Goal: Find specific page/section: Find specific page/section

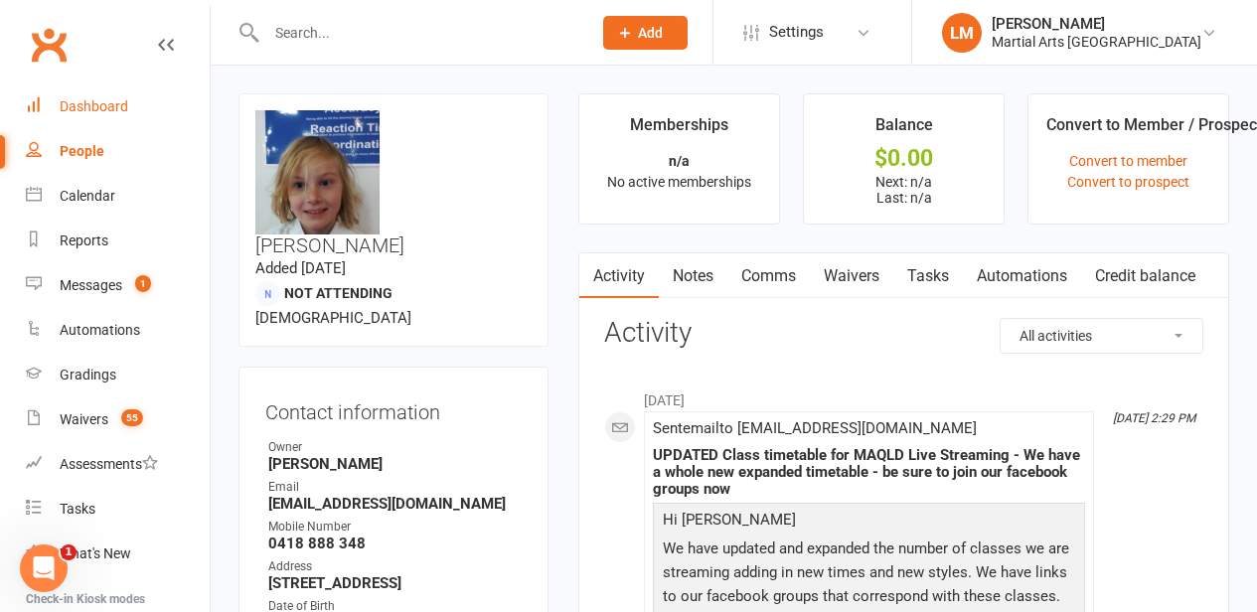
click at [111, 113] on div "Dashboard" at bounding box center [94, 106] width 69 height 16
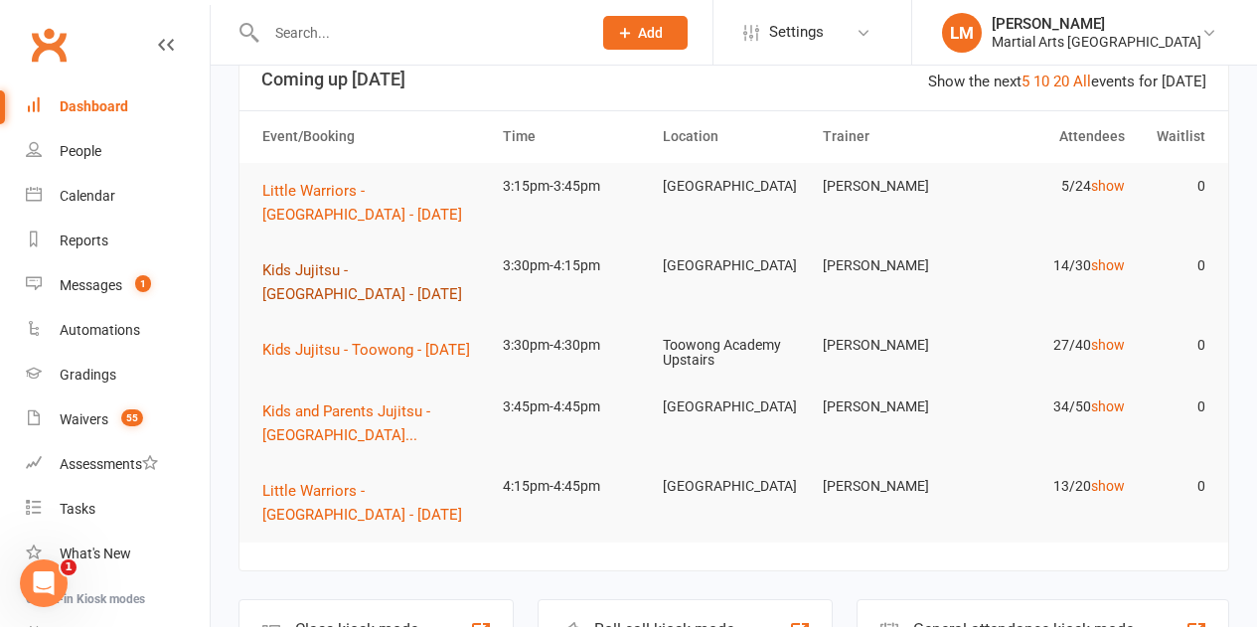
scroll to position [99, 0]
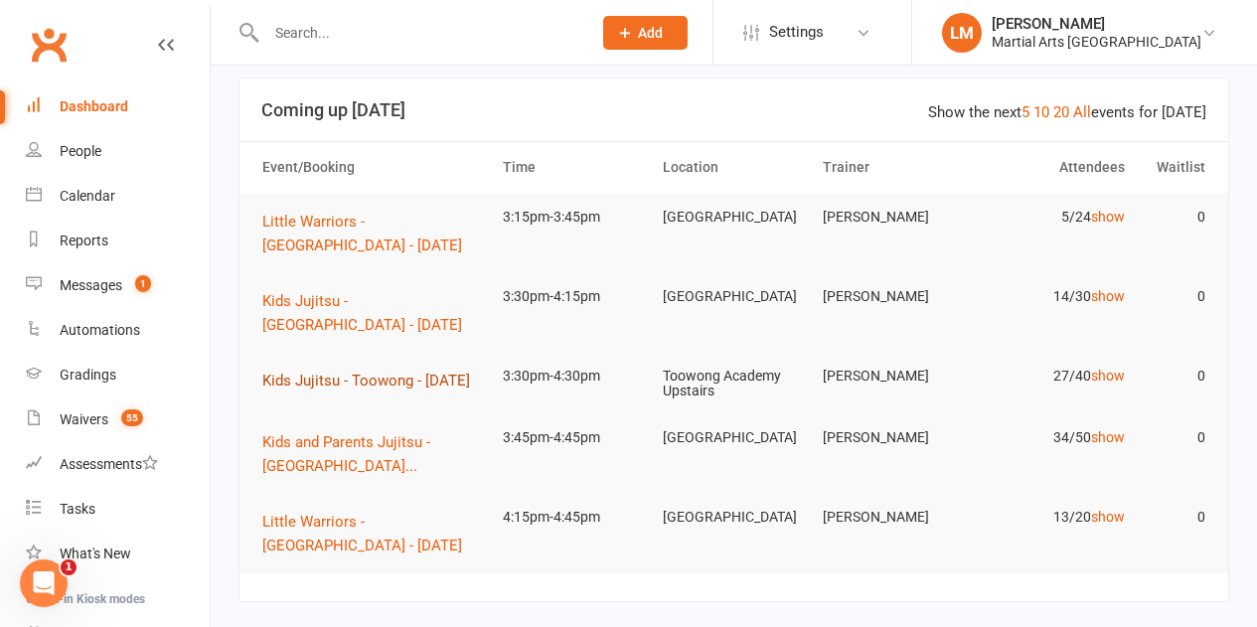
click at [375, 392] on button "Kids Jujitsu - Toowong - Monday" at bounding box center [373, 381] width 222 height 24
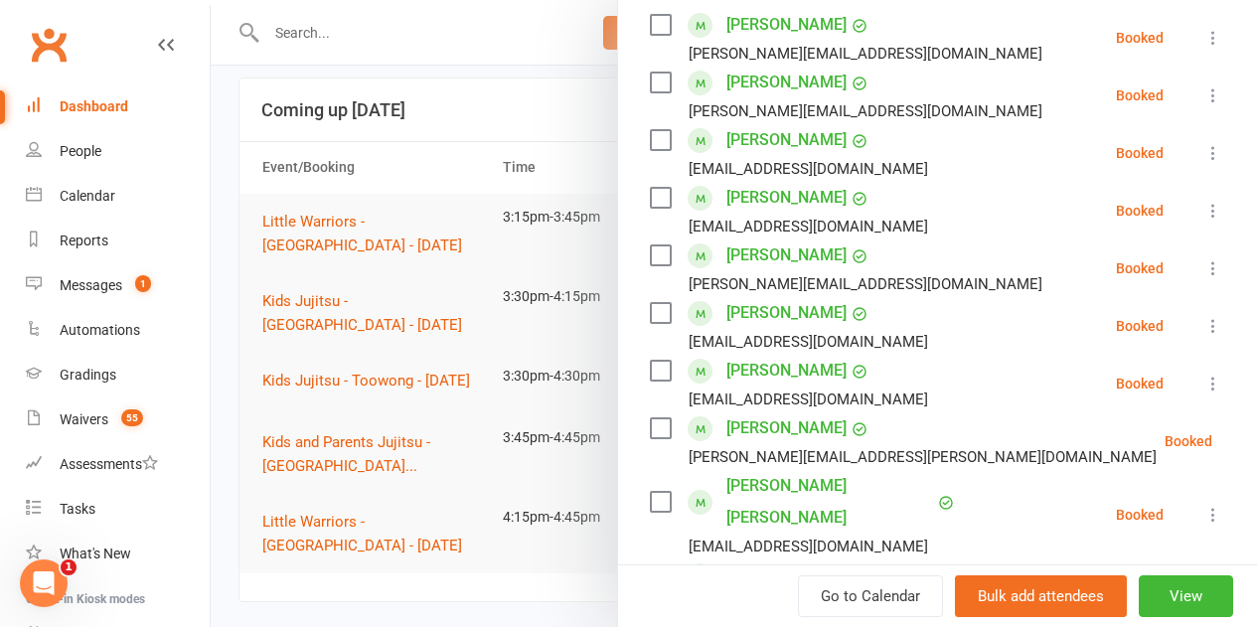
scroll to position [328, 0]
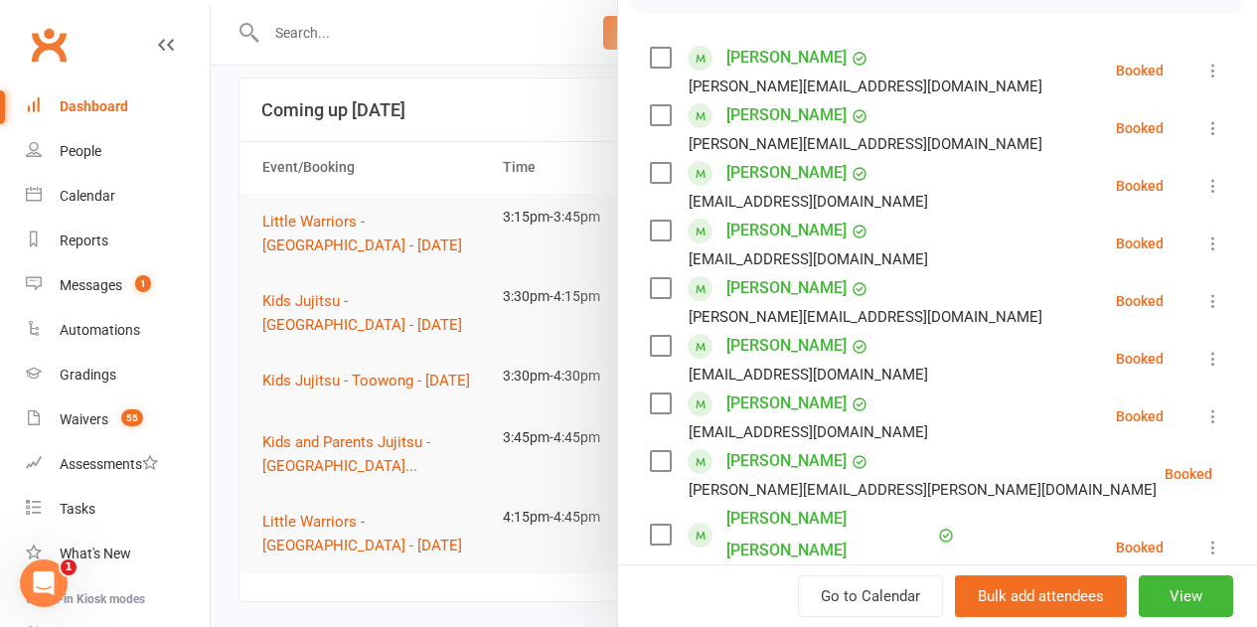
click at [410, 118] on div at bounding box center [734, 313] width 1046 height 627
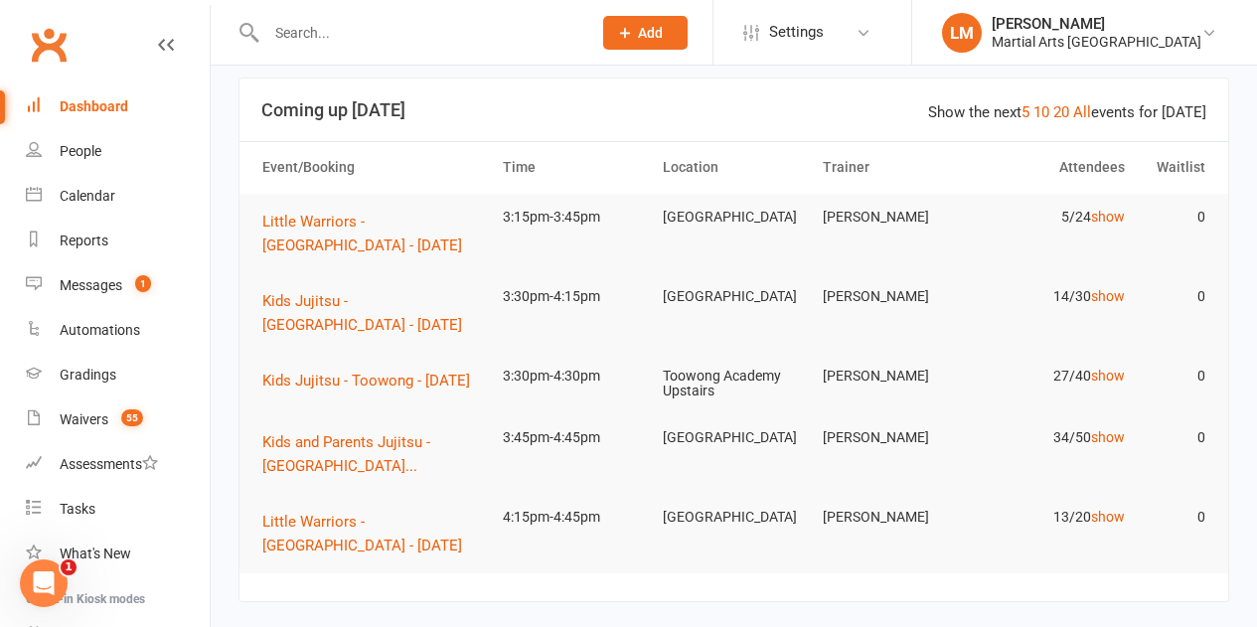
click at [480, 19] on input "text" at bounding box center [418, 33] width 317 height 28
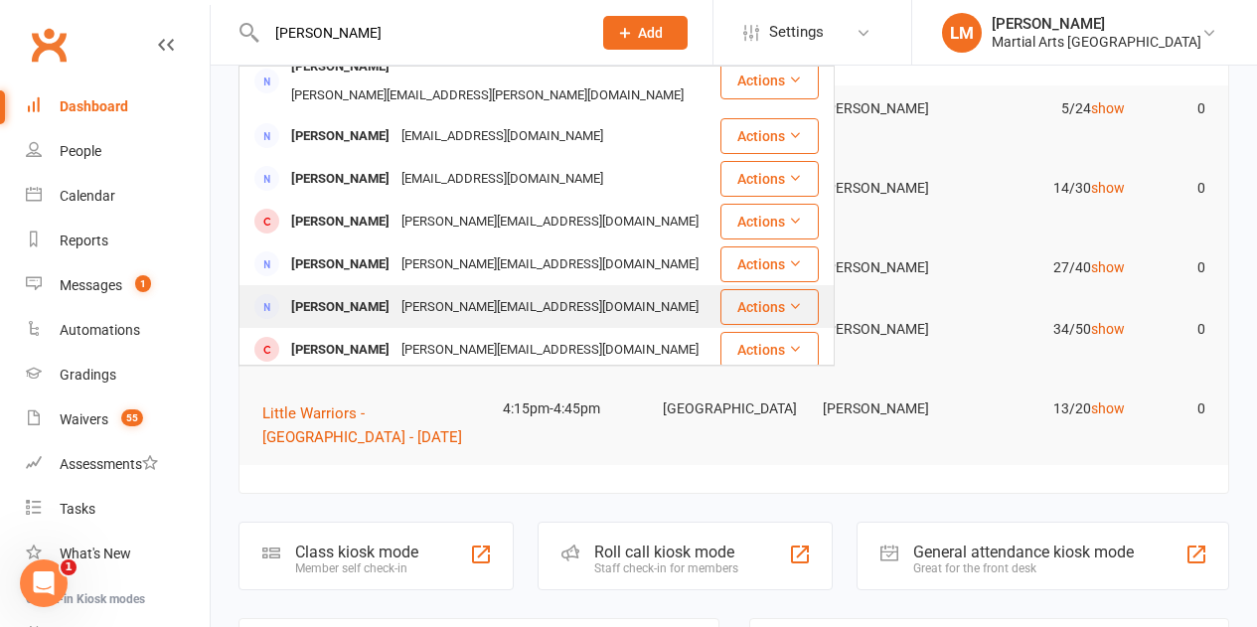
scroll to position [397, 0]
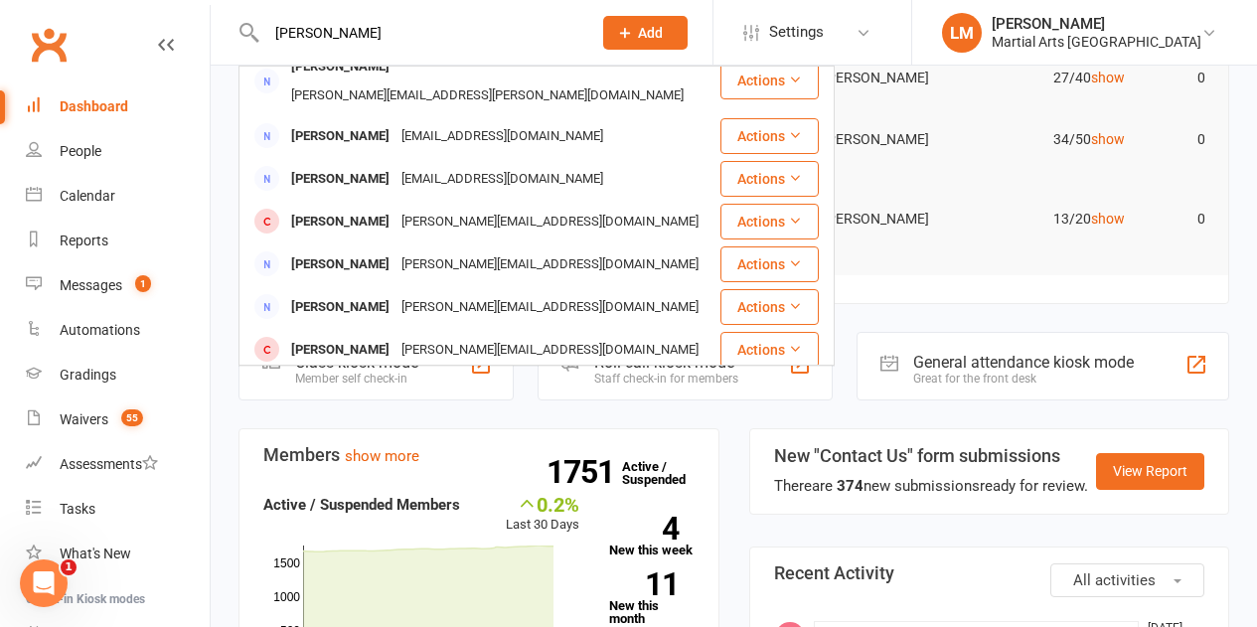
type input "riley"
click at [345, 376] on div "Riley Forrester" at bounding box center [340, 390] width 110 height 29
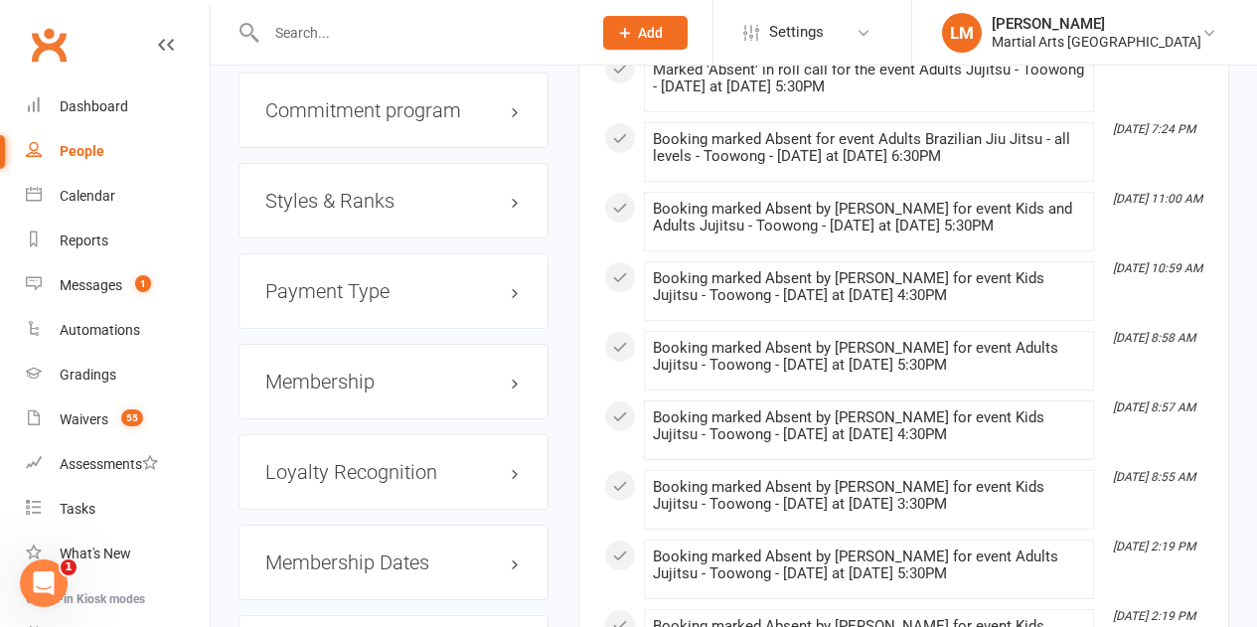
scroll to position [2186, 0]
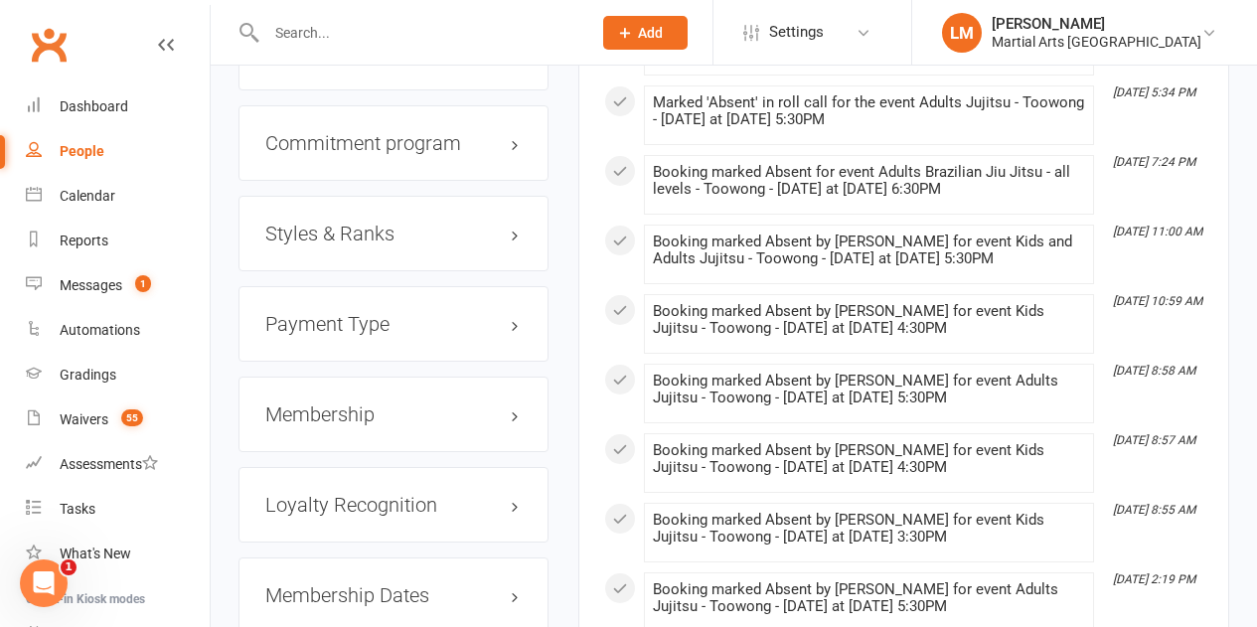
click at [406, 223] on h3 "Styles & Ranks" at bounding box center [393, 234] width 256 height 22
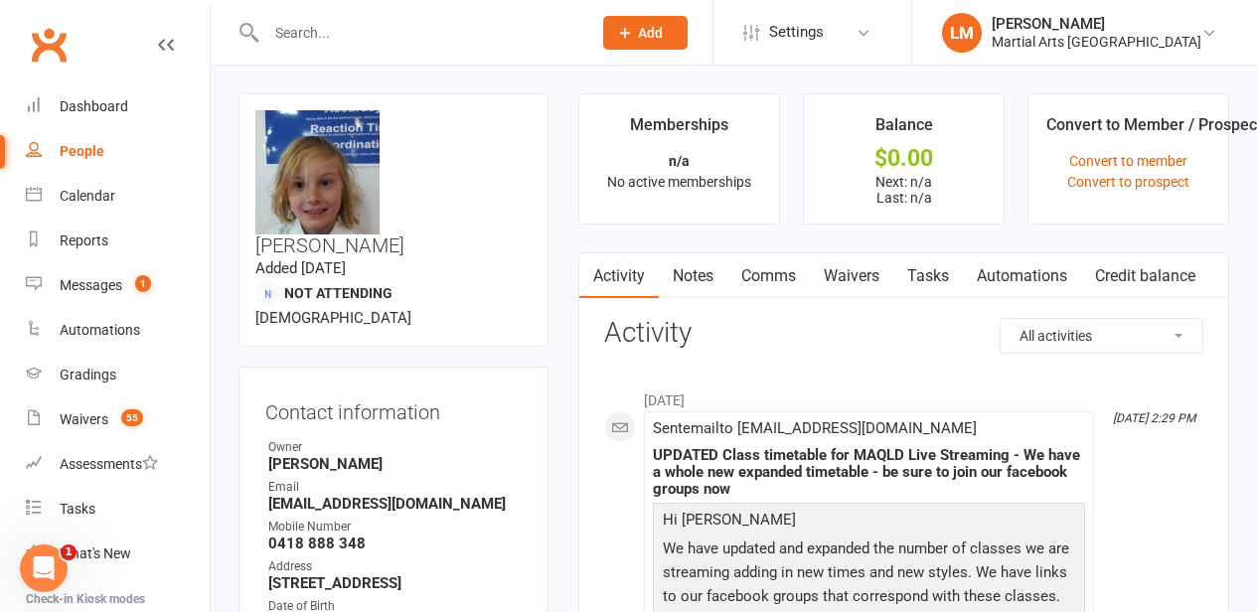
click at [317, 29] on input "text" at bounding box center [418, 33] width 317 height 28
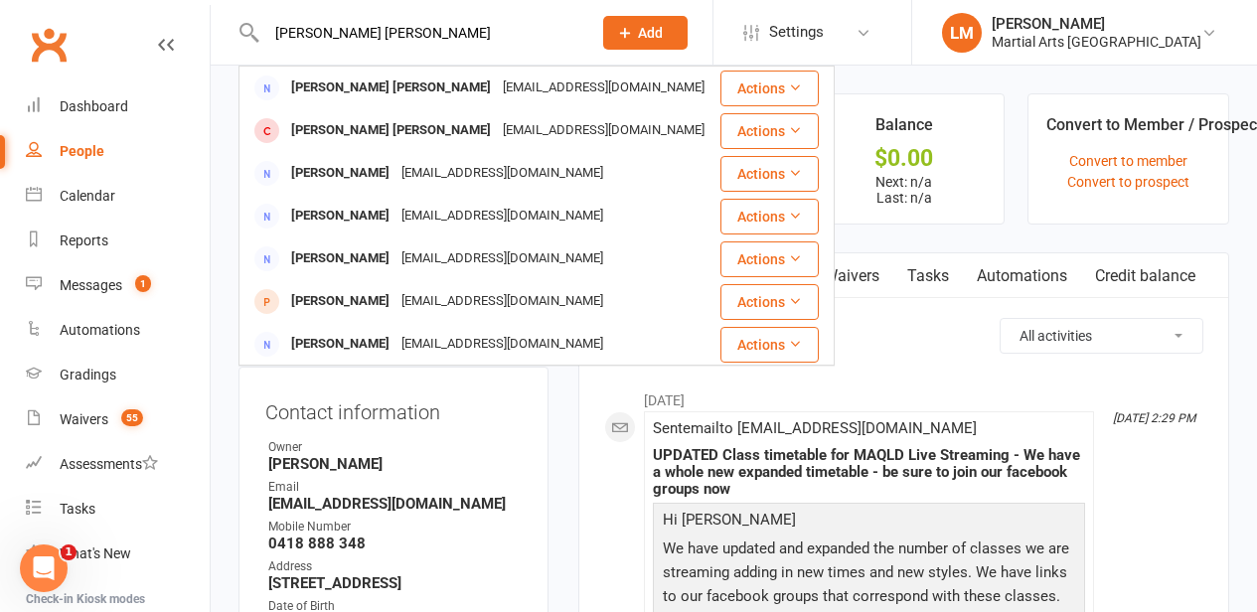
type input "luna miller"
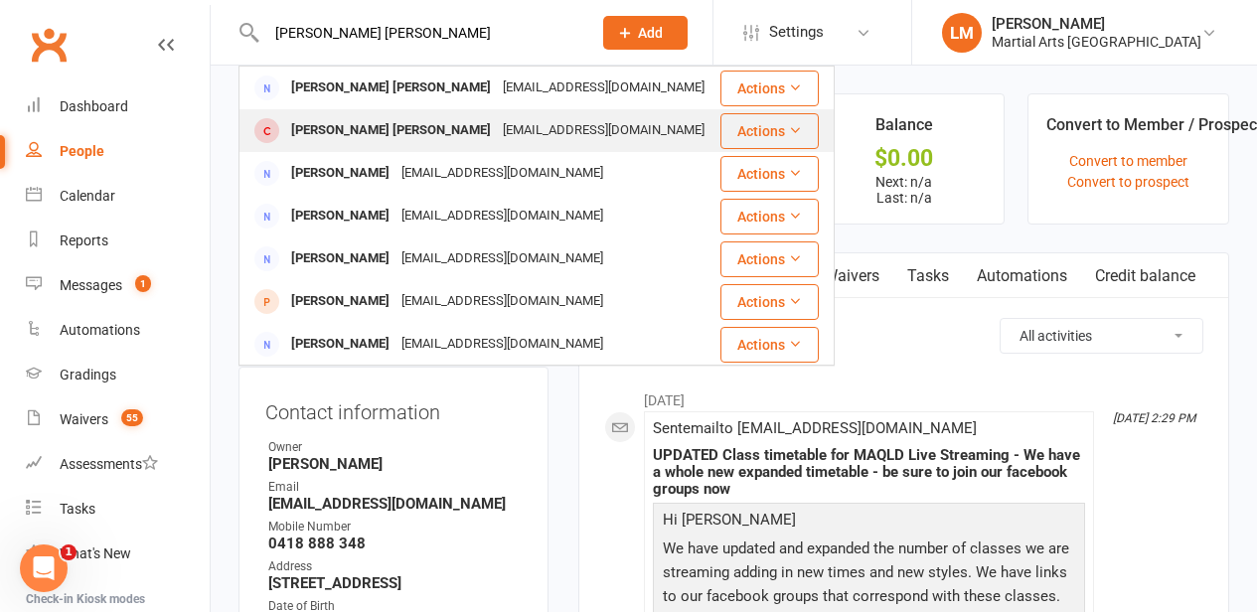
click at [269, 136] on span at bounding box center [266, 130] width 25 height 25
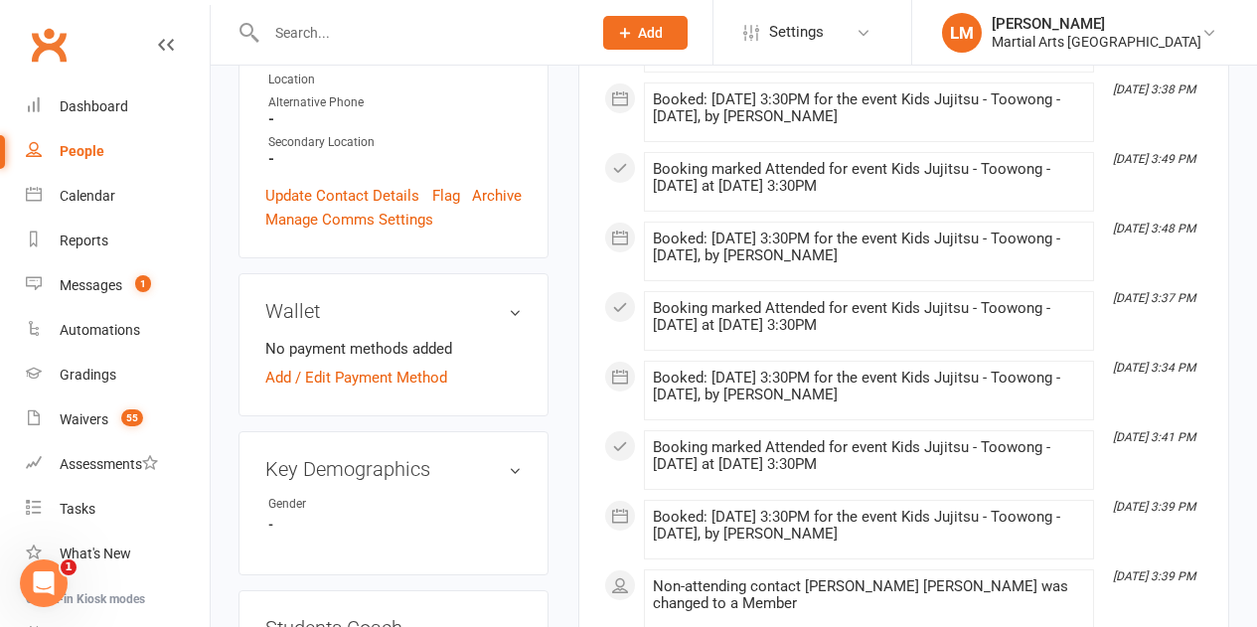
scroll to position [397, 0]
